Goal: Task Accomplishment & Management: Use online tool/utility

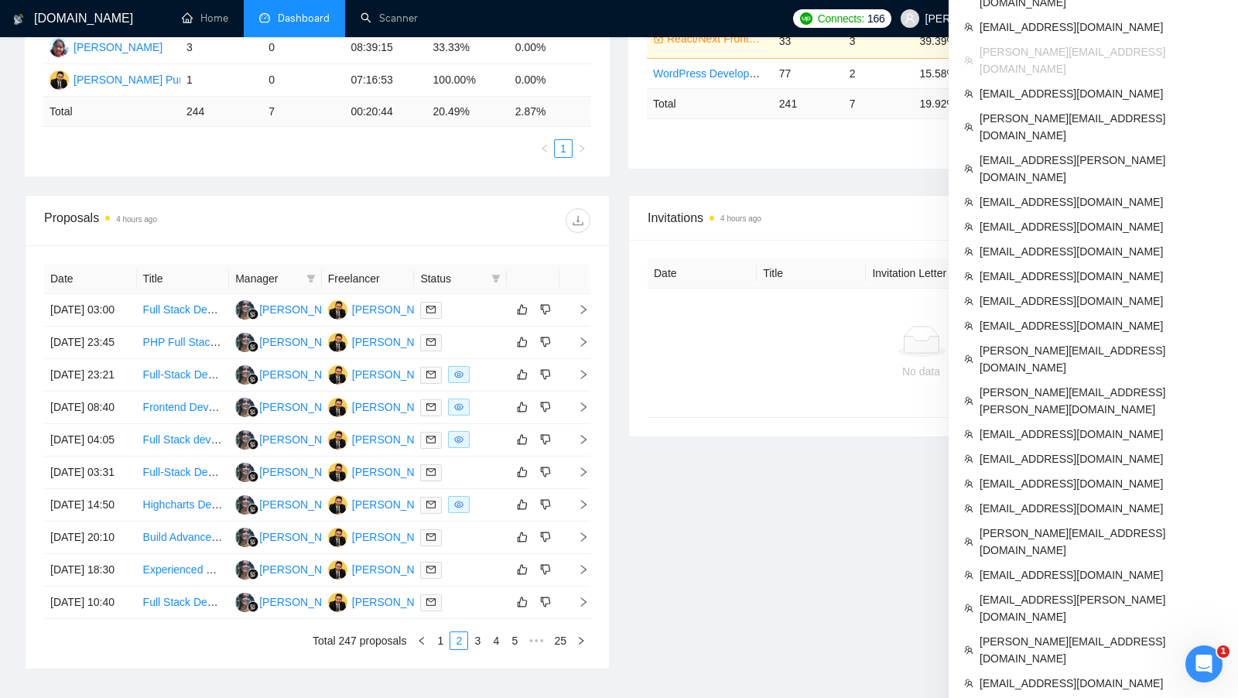
scroll to position [372, 0]
click at [1097, 632] on span "[PERSON_NAME][EMAIL_ADDRESS][DOMAIN_NAME]" at bounding box center [1101, 649] width 243 height 34
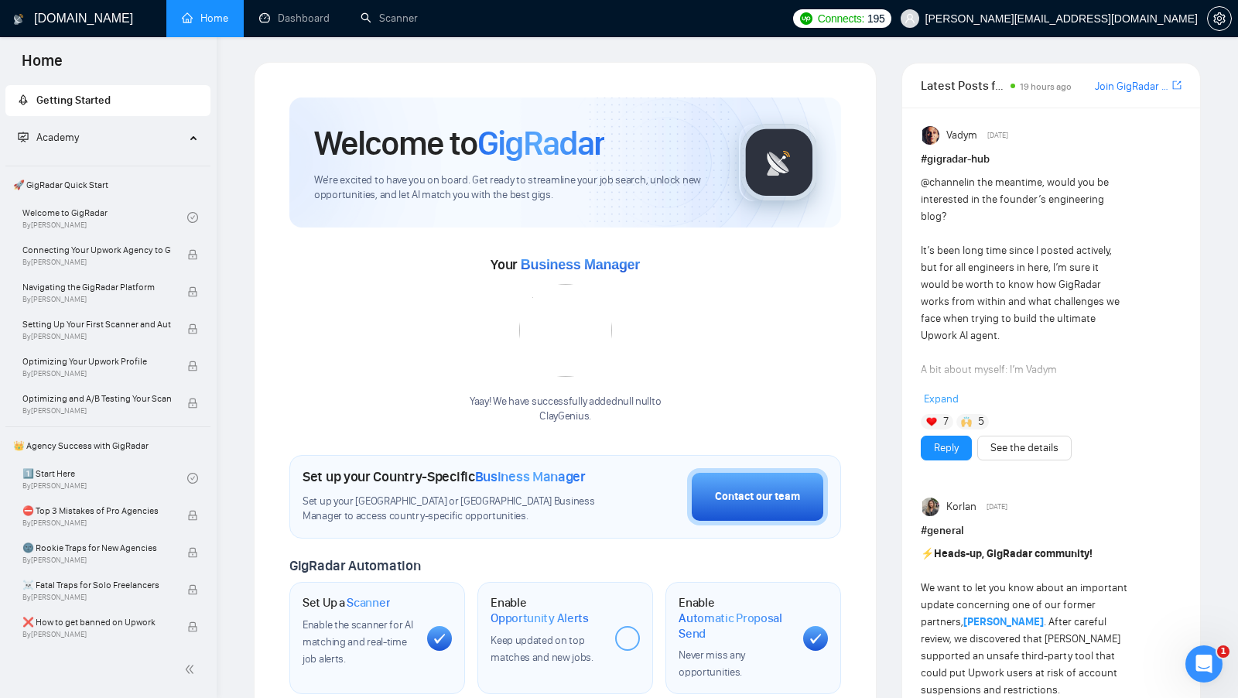
click at [299, 25] on link "Dashboard" at bounding box center [294, 18] width 70 height 13
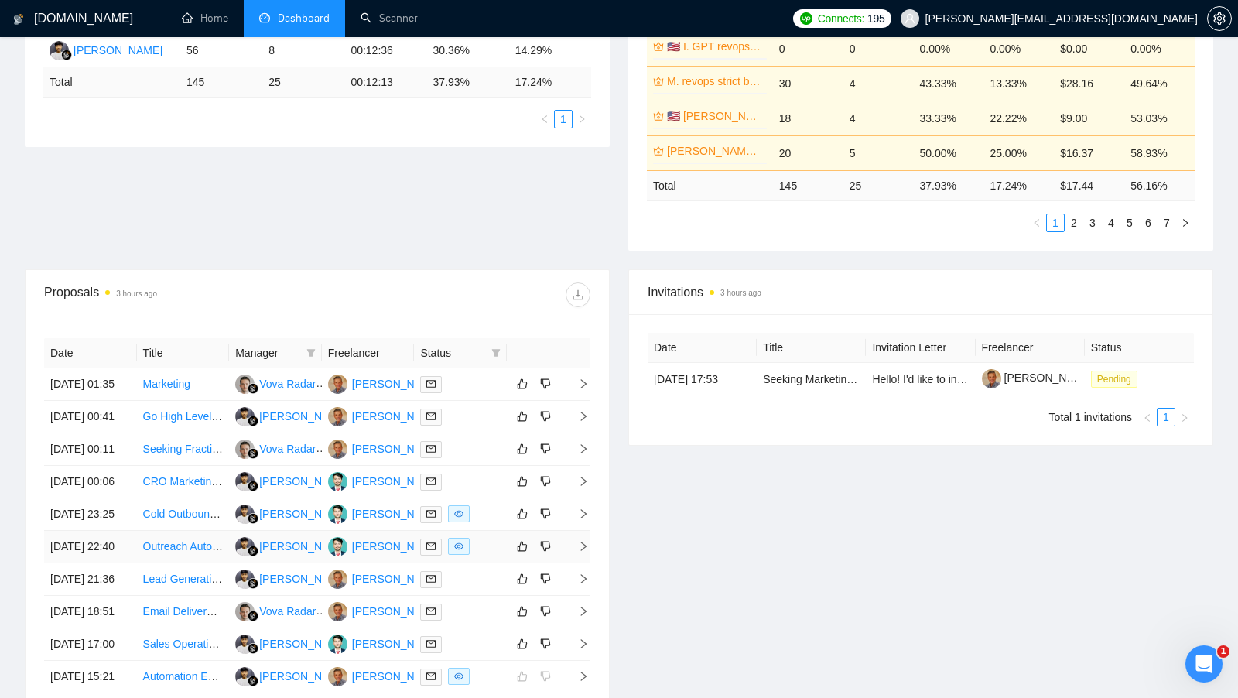
scroll to position [369, 0]
click at [481, 522] on div at bounding box center [460, 514] width 80 height 18
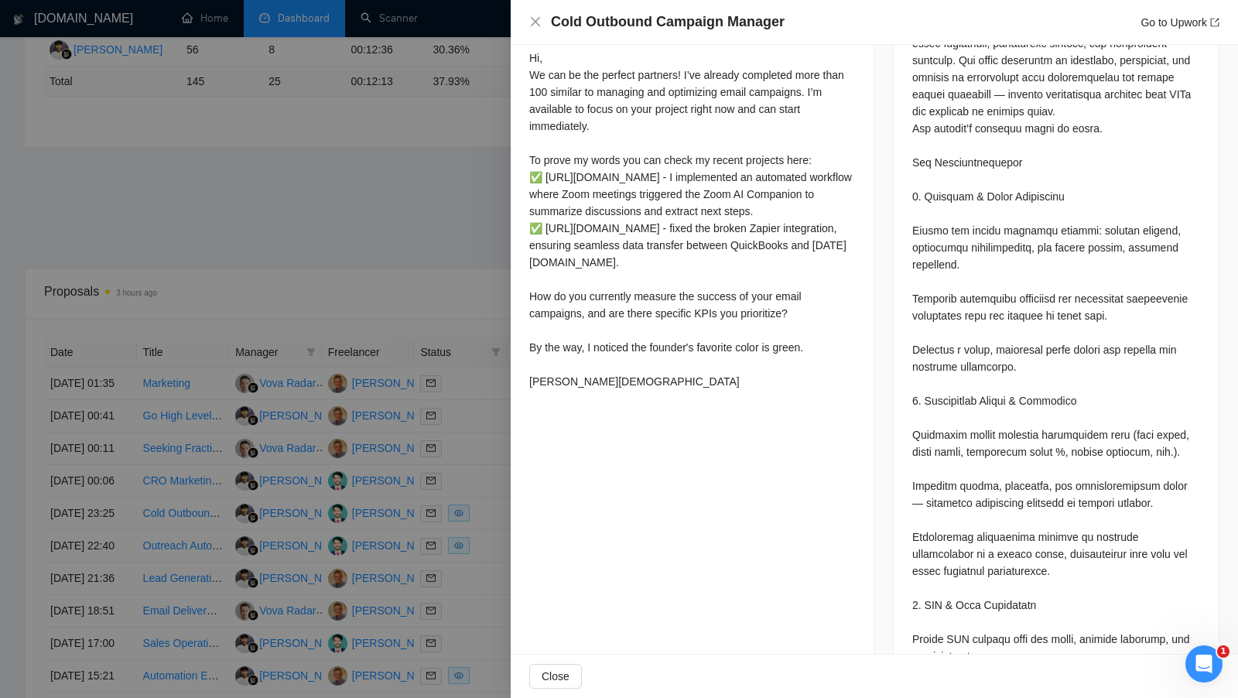
scroll to position [893, 0]
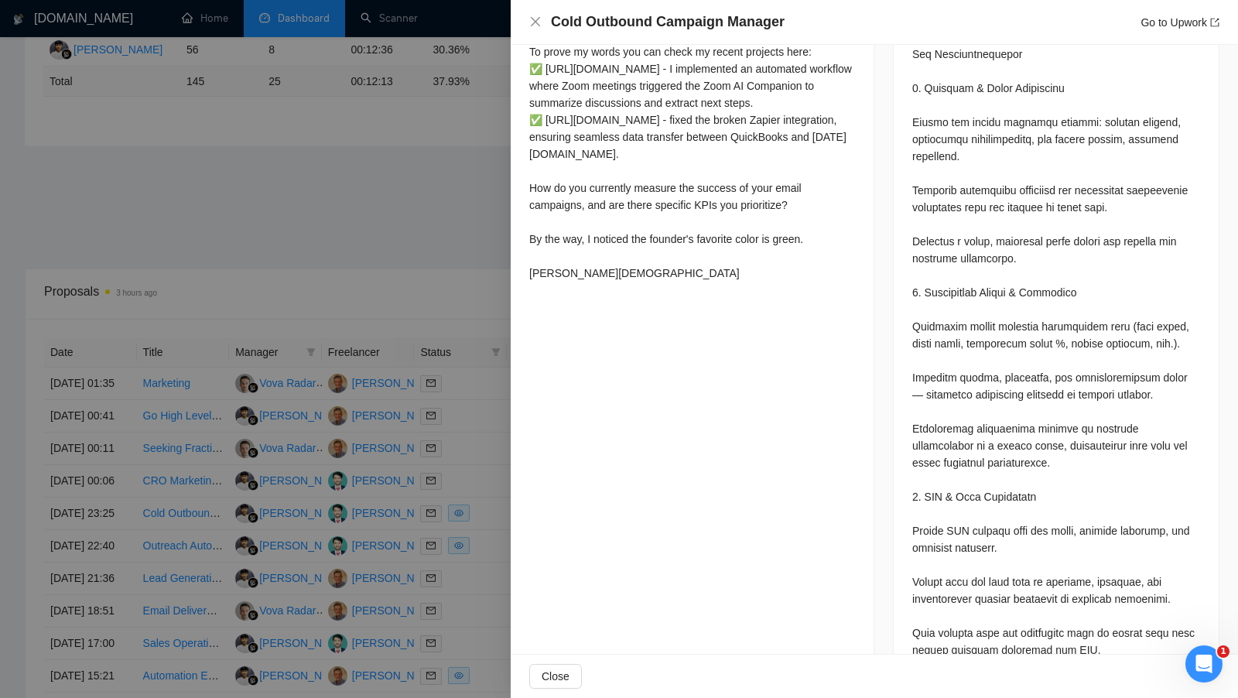
click at [423, 306] on div at bounding box center [619, 349] width 1238 height 698
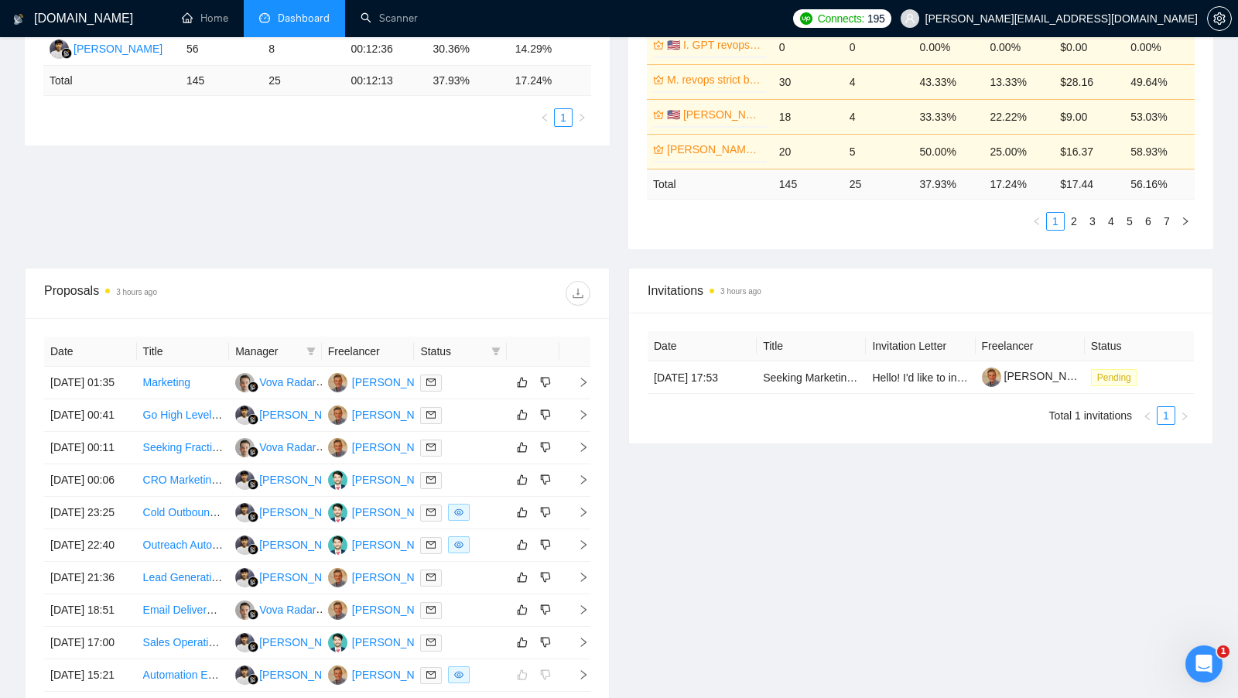
scroll to position [364, 0]
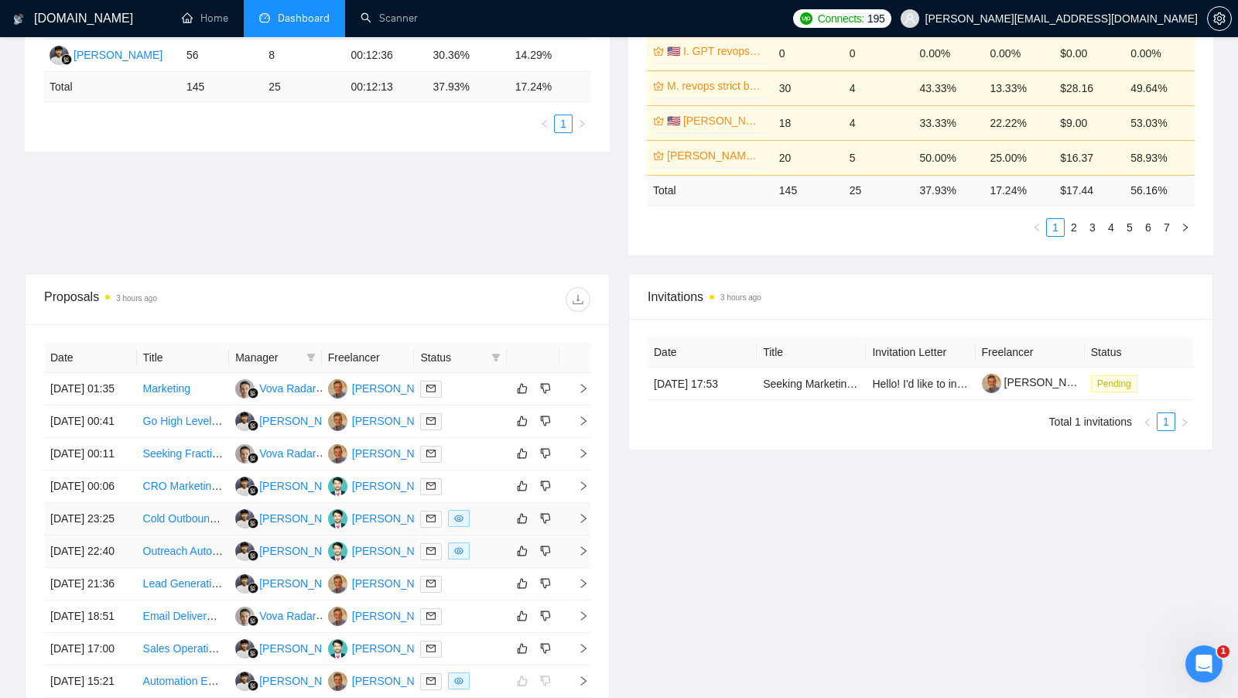
click at [494, 535] on td at bounding box center [460, 519] width 93 height 33
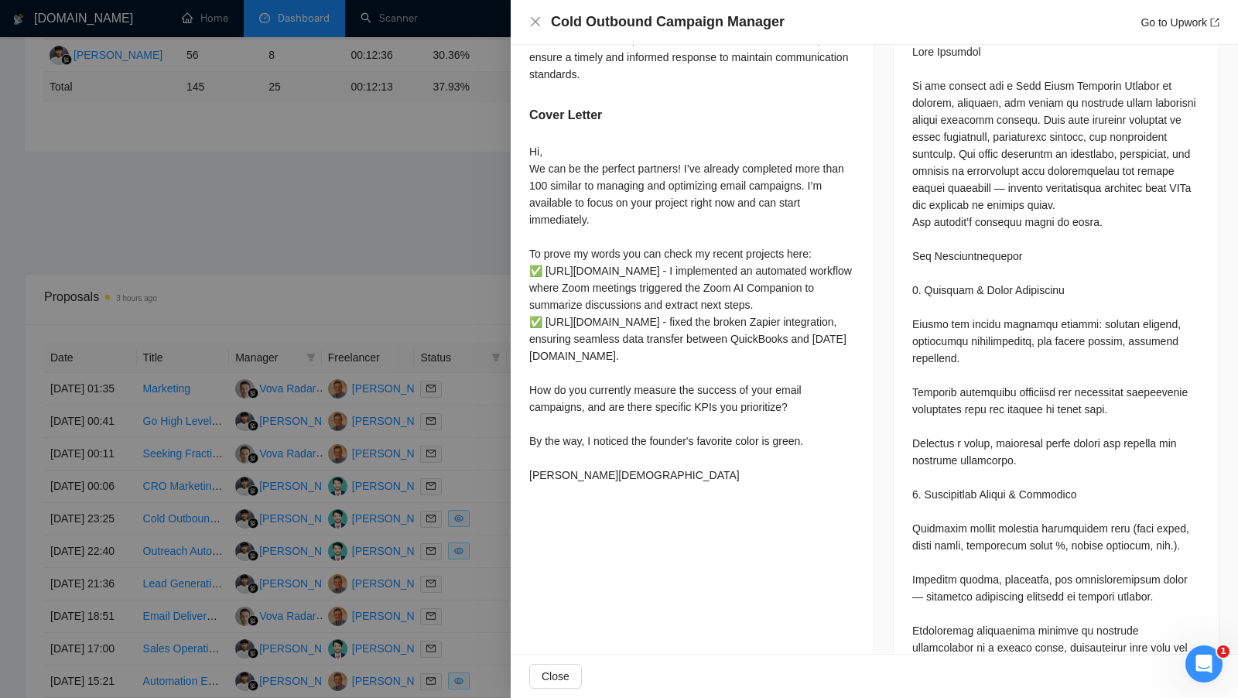
scroll to position [693, 0]
click at [483, 209] on div at bounding box center [619, 349] width 1238 height 698
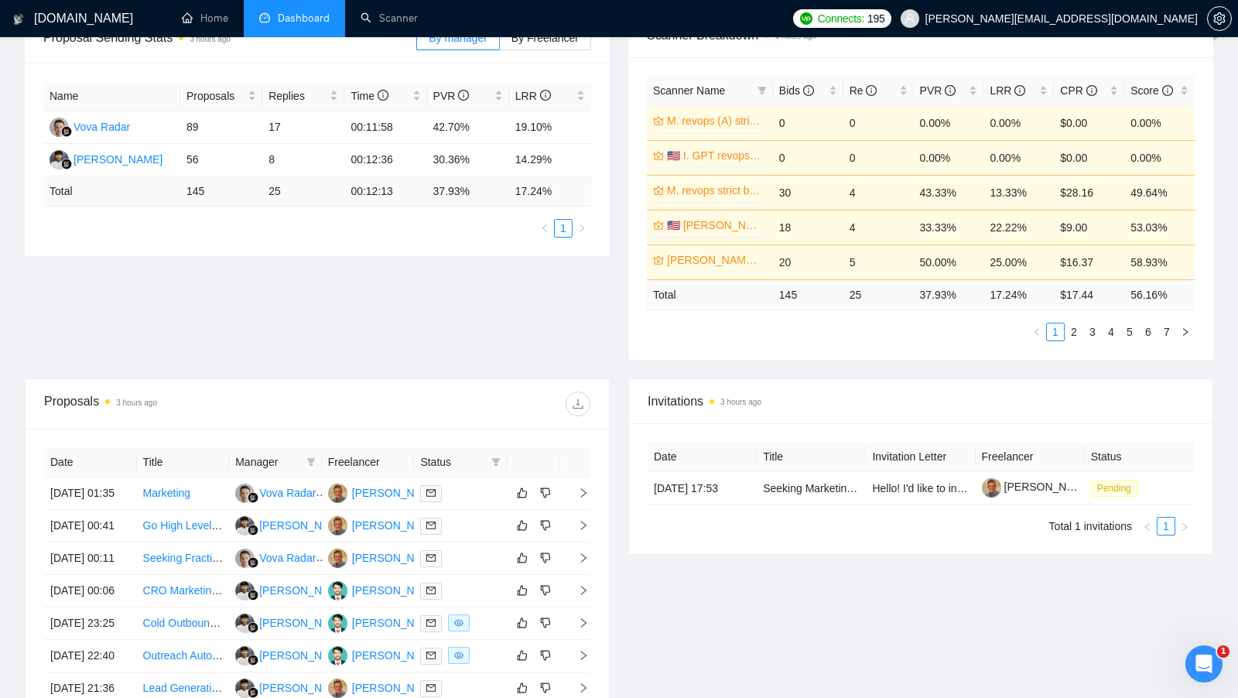
scroll to position [0, 0]
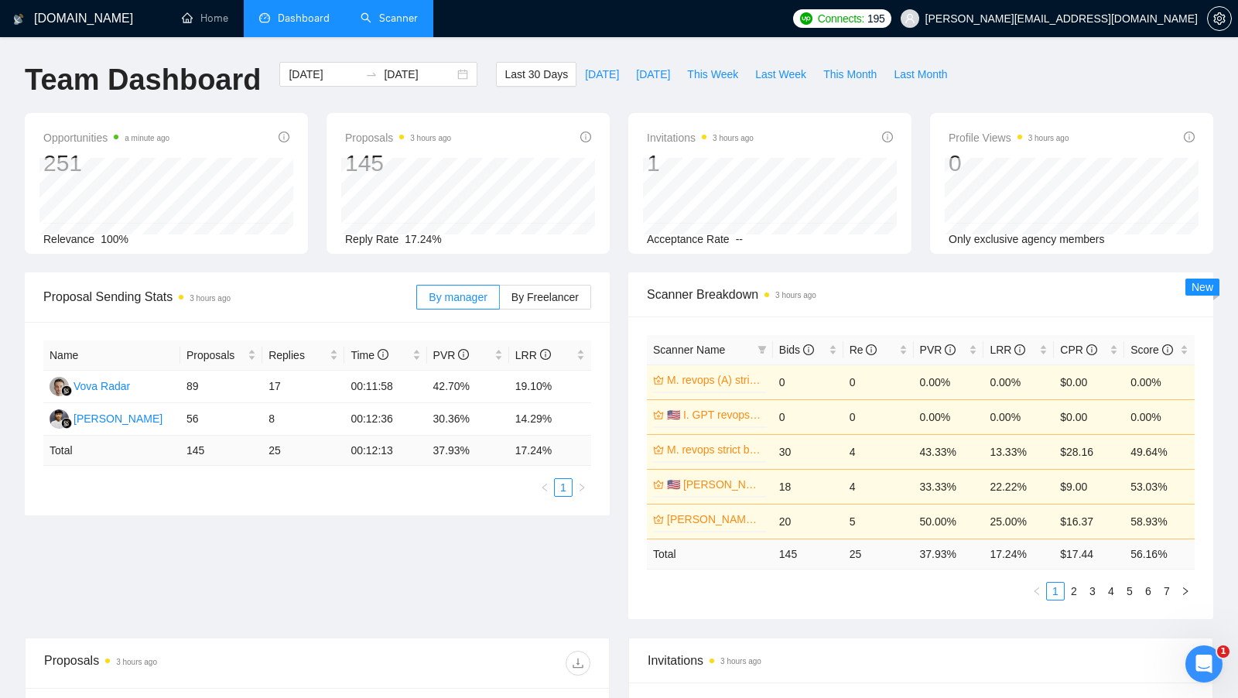
click at [380, 25] on link "Scanner" at bounding box center [389, 18] width 57 height 13
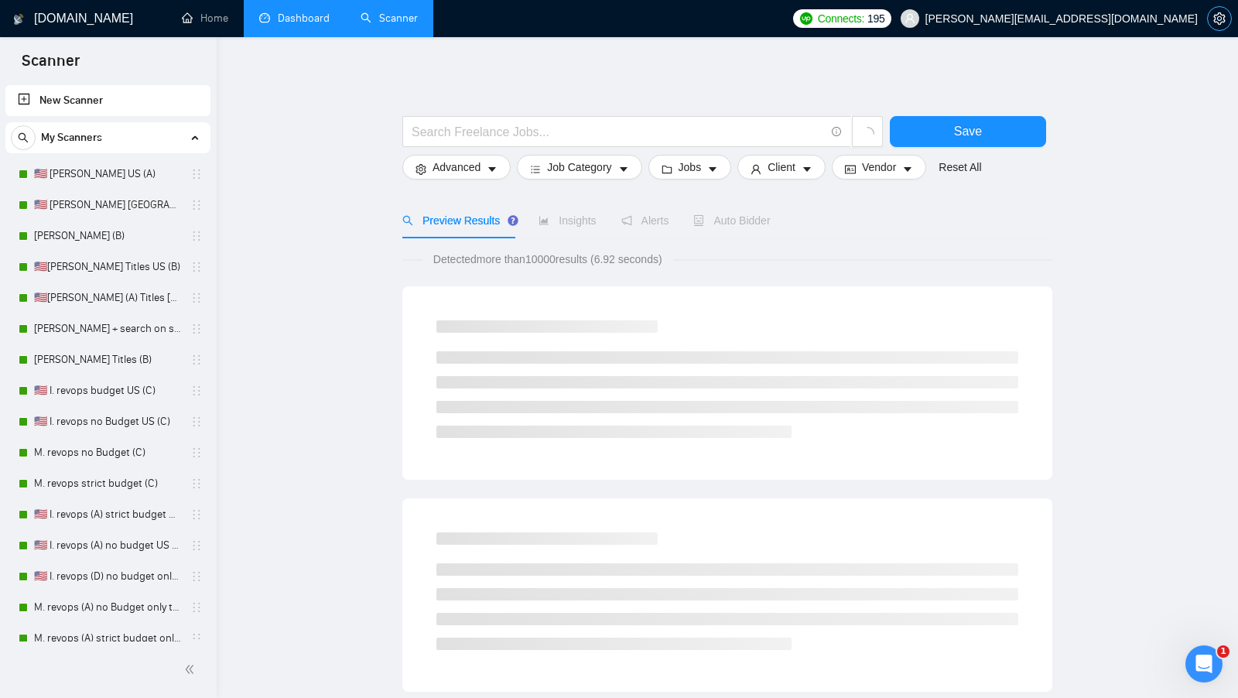
click at [1213, 9] on button "button" at bounding box center [1219, 18] width 25 height 25
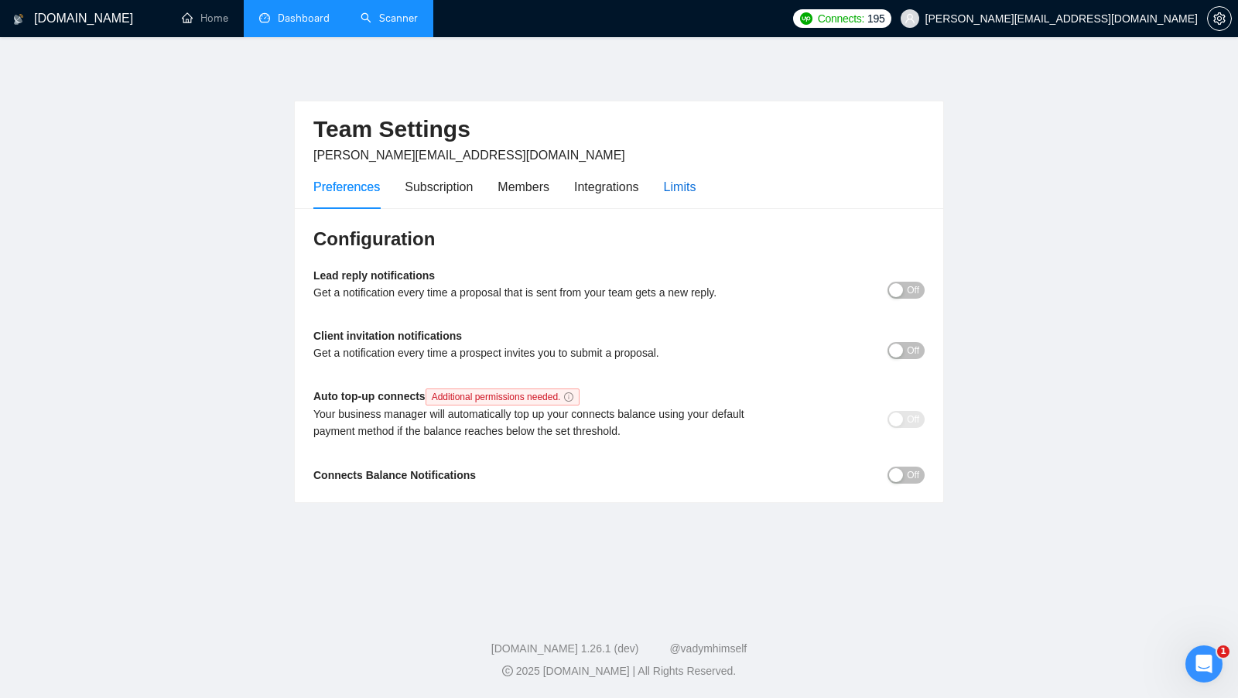
click at [692, 188] on div "Limits" at bounding box center [680, 186] width 33 height 19
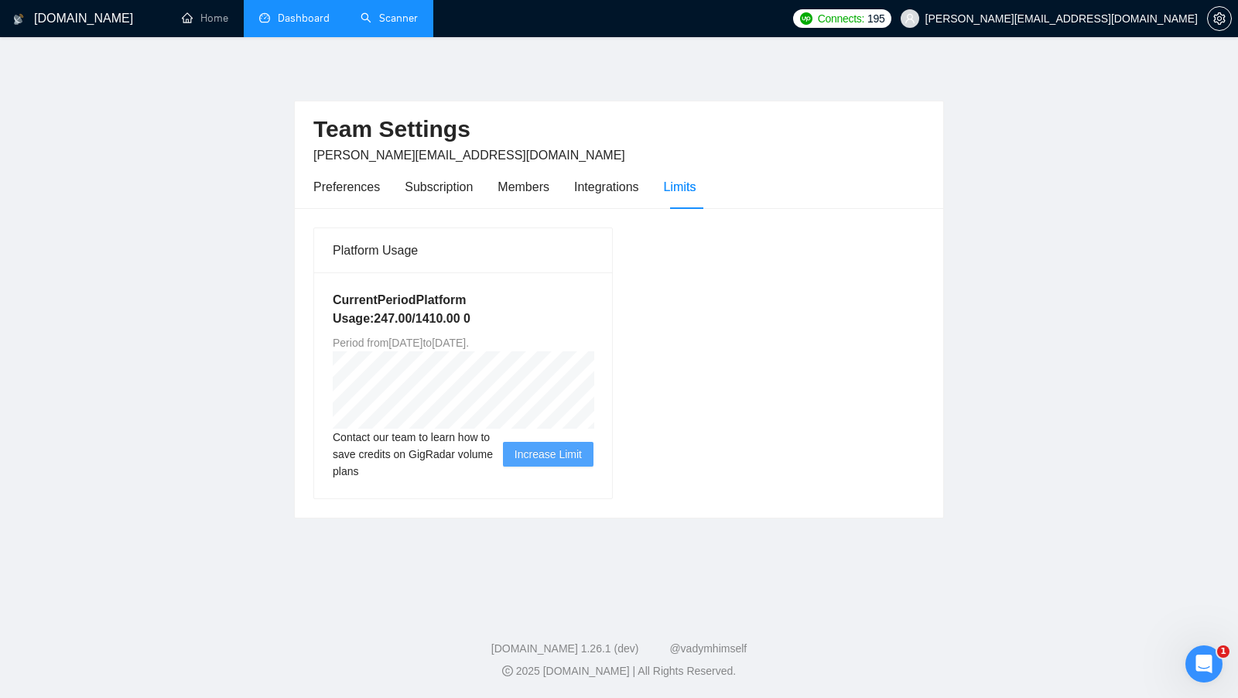
click at [372, 24] on link "Scanner" at bounding box center [389, 18] width 57 height 13
